Goal: Task Accomplishment & Management: Manage account settings

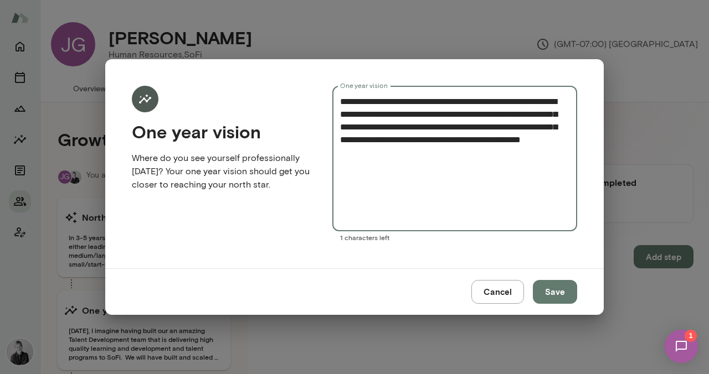
scroll to position [144, 0]
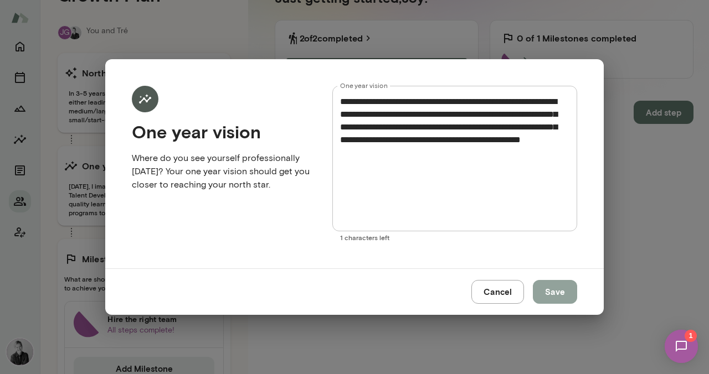
click at [562, 291] on button "Save" at bounding box center [555, 291] width 44 height 23
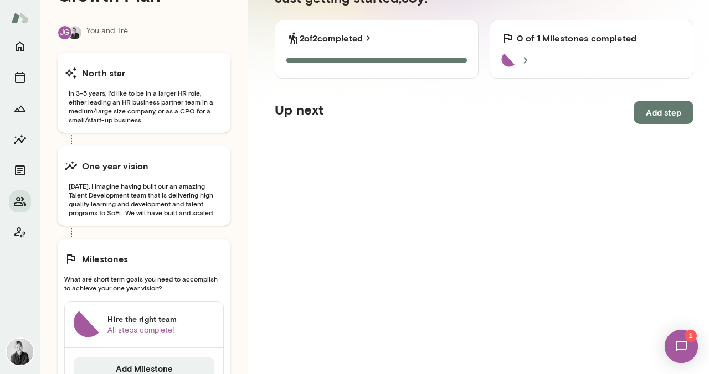
click at [675, 350] on img at bounding box center [680, 346] width 45 height 45
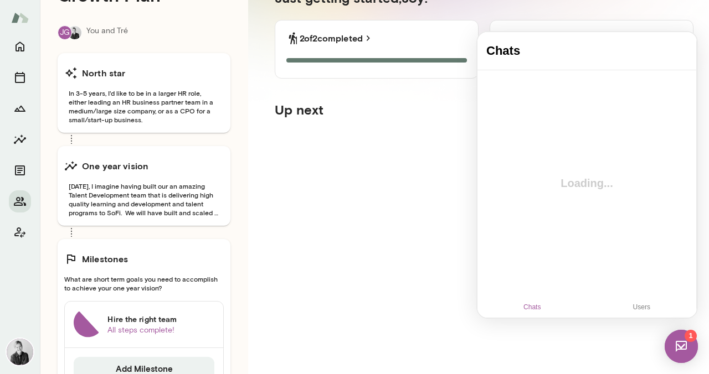
scroll to position [0, 0]
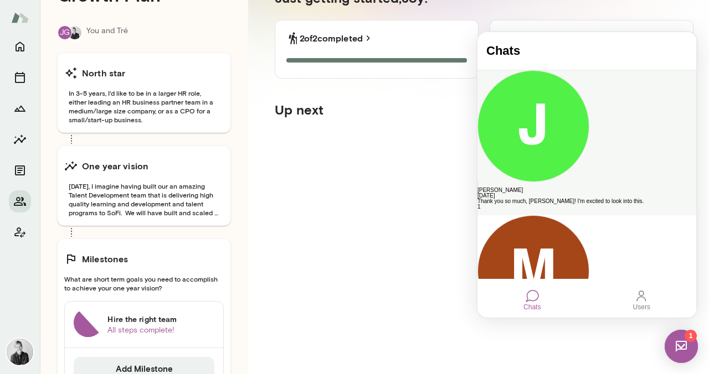
click at [550, 199] on div "Thank you so much, [PERSON_NAME]! I'm excited to look into this." at bounding box center [586, 202] width 219 height 6
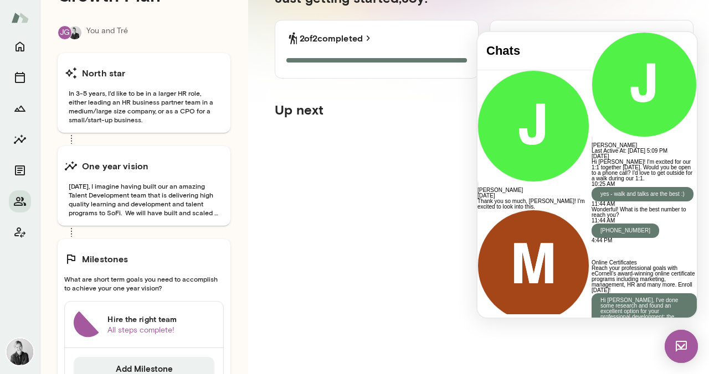
scroll to position [640, 0]
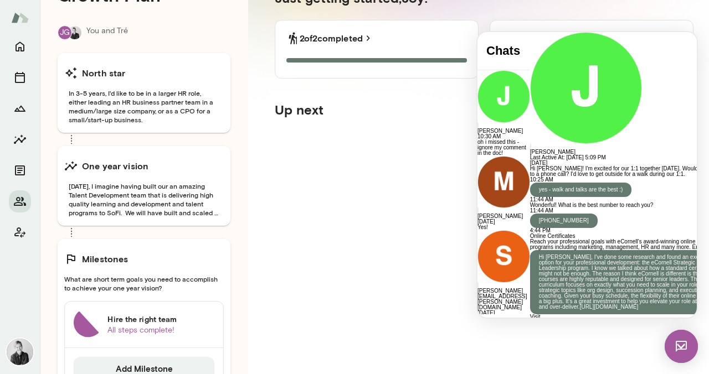
click at [678, 340] on img at bounding box center [680, 346] width 33 height 33
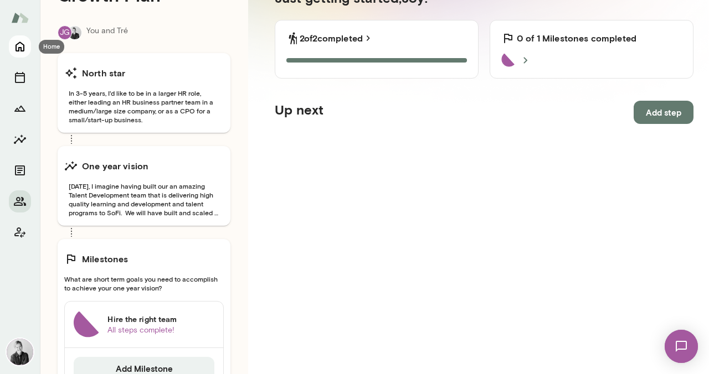
click at [22, 44] on icon "Home" at bounding box center [19, 46] width 13 height 13
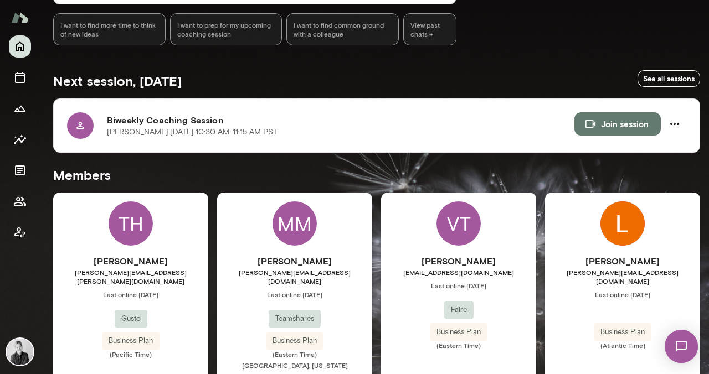
click at [304, 231] on div "MM" at bounding box center [294, 224] width 44 height 44
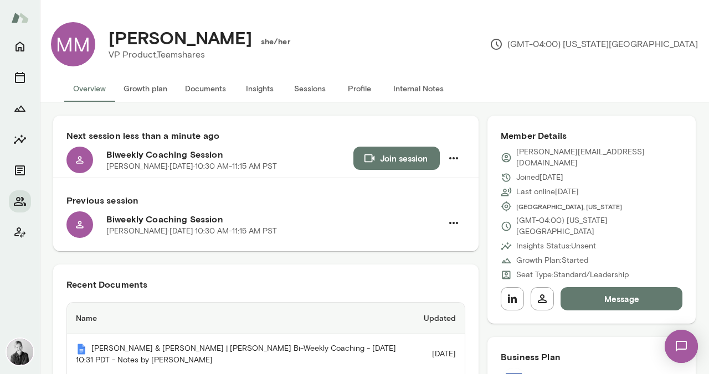
click at [140, 94] on button "Growth plan" at bounding box center [145, 88] width 61 height 27
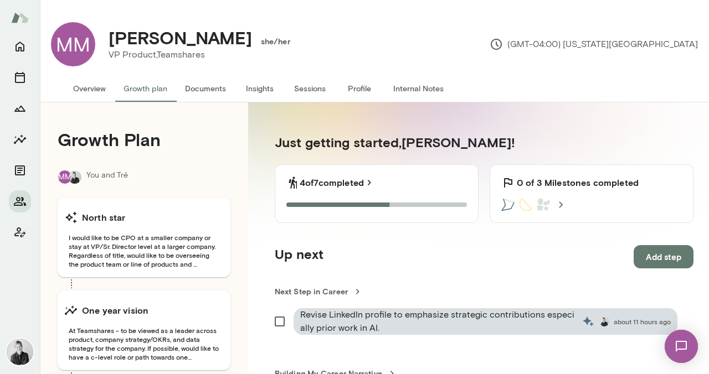
click at [205, 92] on button "Documents" at bounding box center [205, 88] width 59 height 27
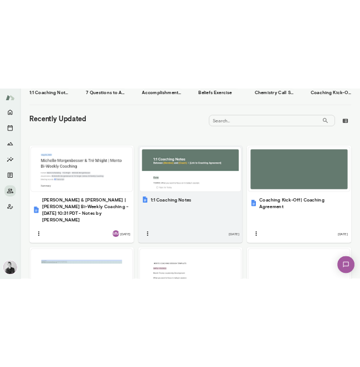
scroll to position [316, 0]
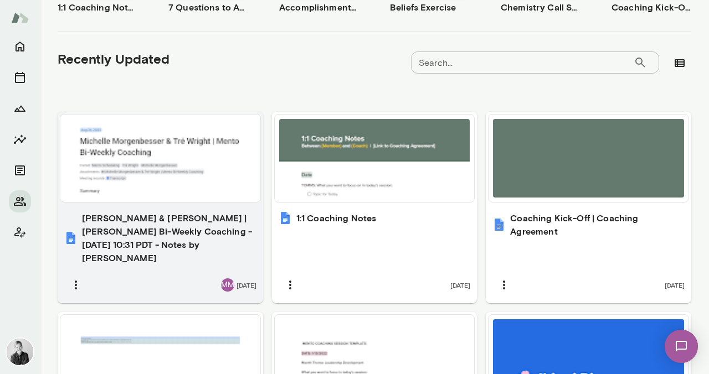
click at [177, 167] on div at bounding box center [160, 158] width 191 height 79
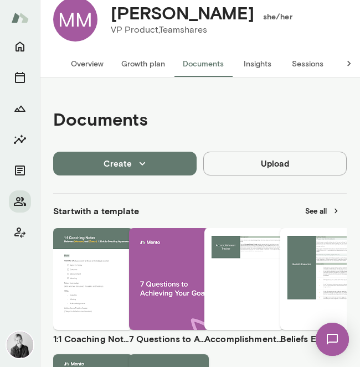
scroll to position [0, 0]
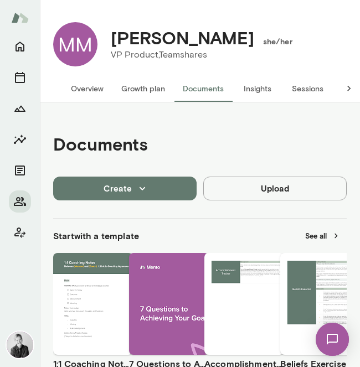
click at [131, 102] on button "Growth plan" at bounding box center [142, 88] width 61 height 27
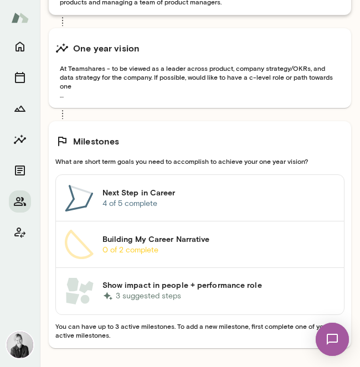
scroll to position [292, 0]
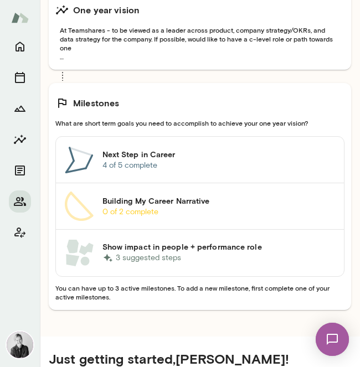
click at [146, 206] on h6 "Building My Career Narrative" at bounding box center [218, 200] width 233 height 11
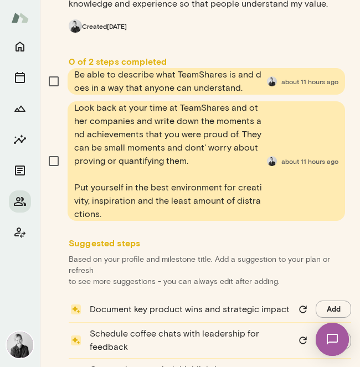
scroll to position [188, 0]
